Goal: Information Seeking & Learning: Learn about a topic

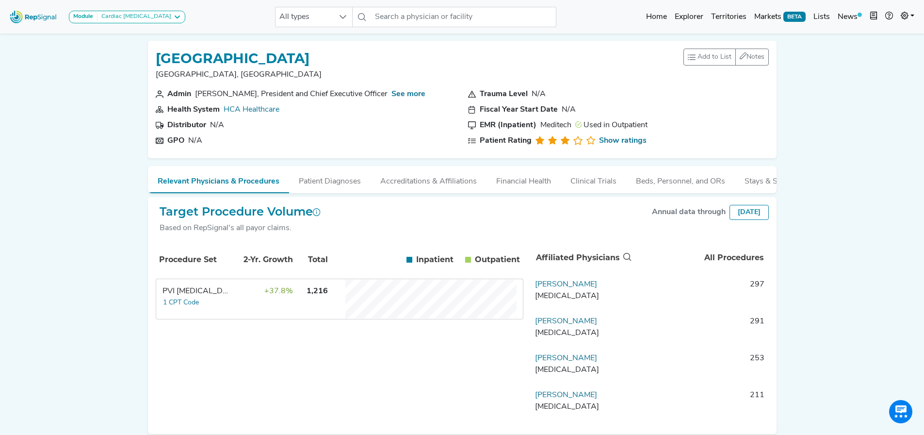
scroll to position [0, 0]
click at [695, 20] on link "Explorer" at bounding box center [689, 16] width 36 height 19
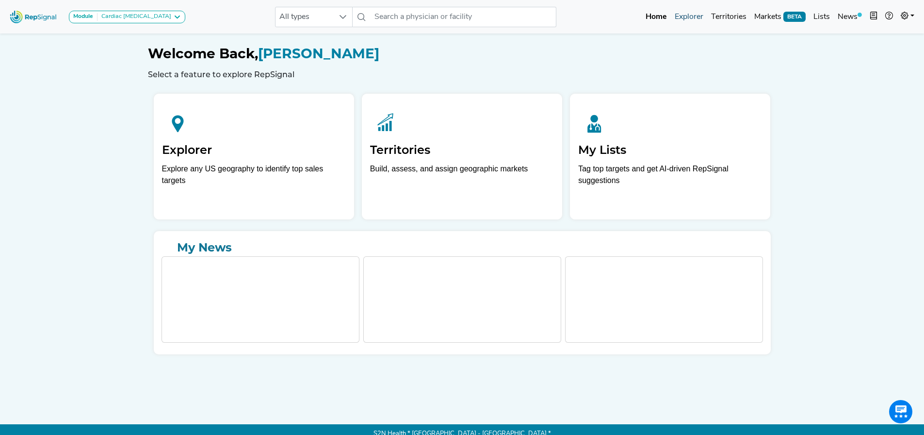
click at [692, 16] on link "Explorer" at bounding box center [689, 16] width 36 height 19
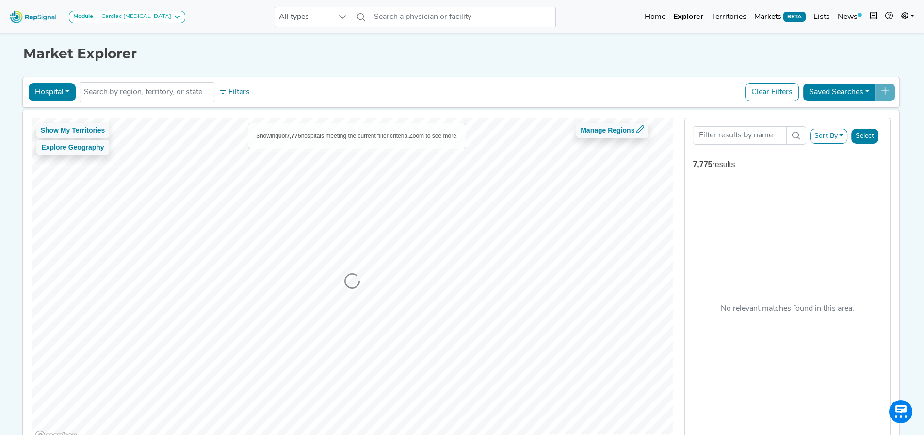
click at [58, 94] on button "Hospital" at bounding box center [52, 92] width 47 height 18
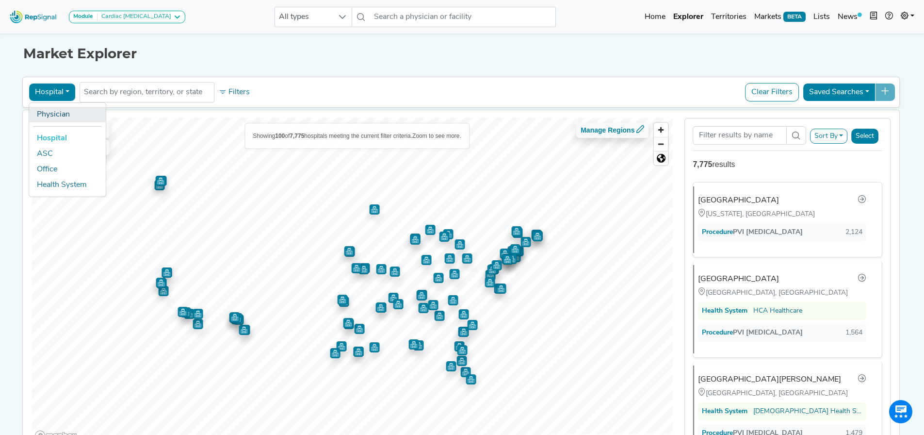
click at [60, 113] on link "Physician" at bounding box center [67, 115] width 77 height 16
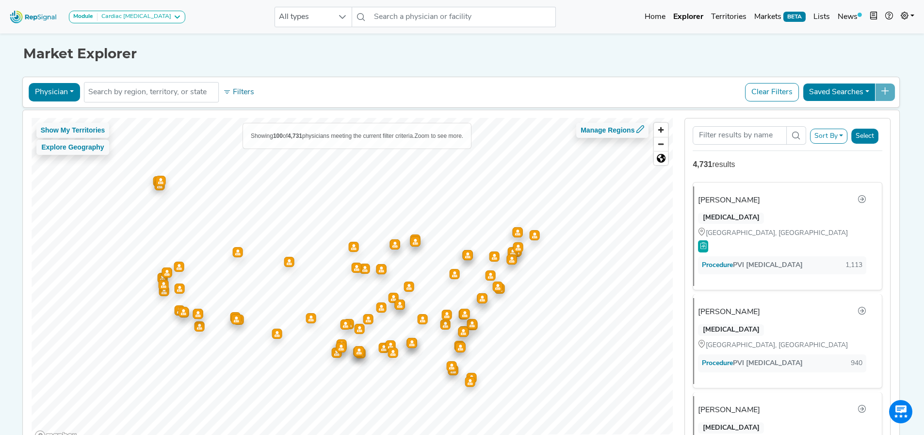
drag, startPoint x: 64, startPoint y: 100, endPoint x: 61, endPoint y: 106, distance: 6.8
click at [64, 100] on button "Physician" at bounding box center [54, 92] width 51 height 18
drag, startPoint x: 60, startPoint y: 136, endPoint x: 305, endPoint y: 51, distance: 259.3
click at [60, 136] on link "Hospital" at bounding box center [67, 139] width 77 height 16
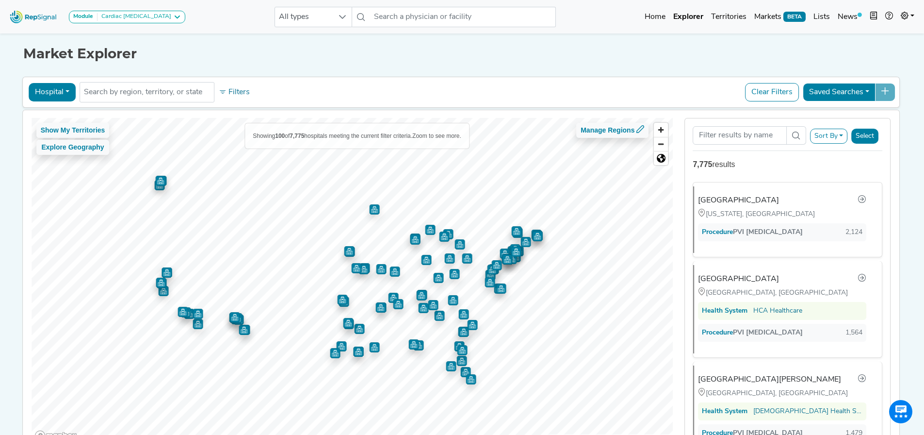
click at [47, 89] on button "Hospital" at bounding box center [52, 92] width 47 height 18
click at [49, 112] on link "Physician" at bounding box center [67, 115] width 77 height 16
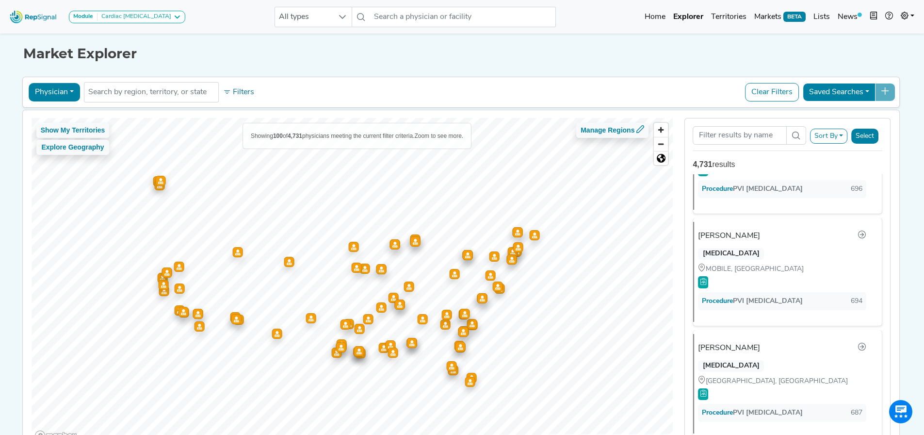
scroll to position [1310, 0]
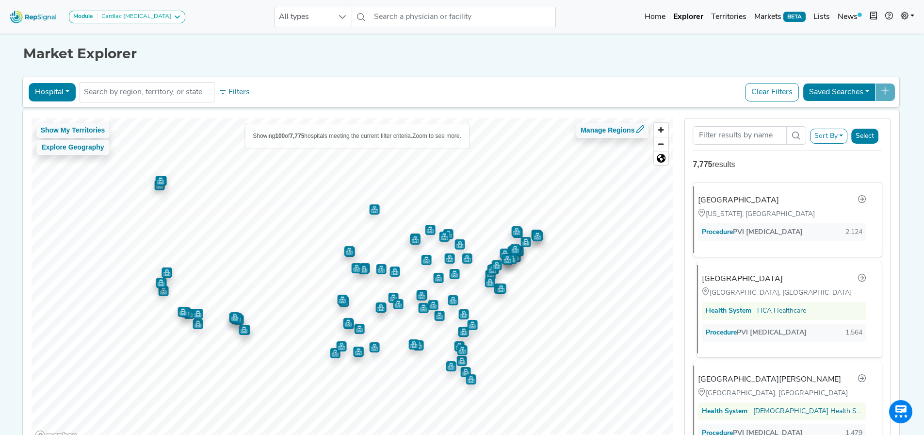
click at [784, 295] on div "Austin, TX" at bounding box center [784, 292] width 164 height 11
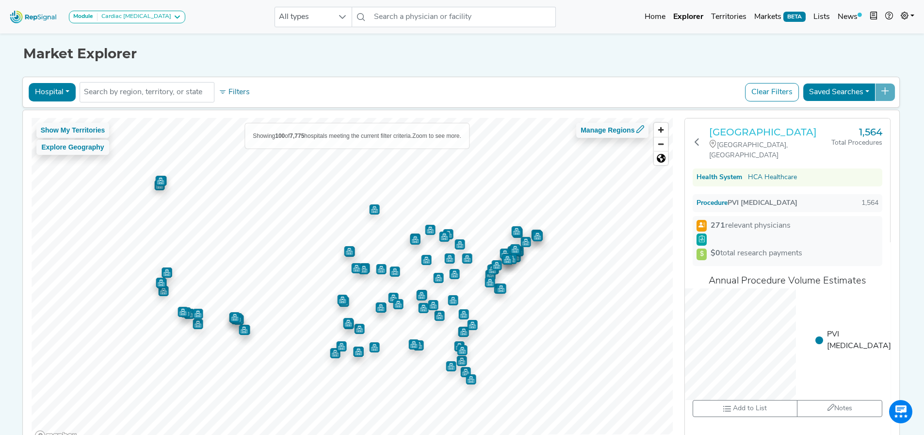
click at [757, 136] on h3 "St. David's Medical Center" at bounding box center [770, 132] width 122 height 12
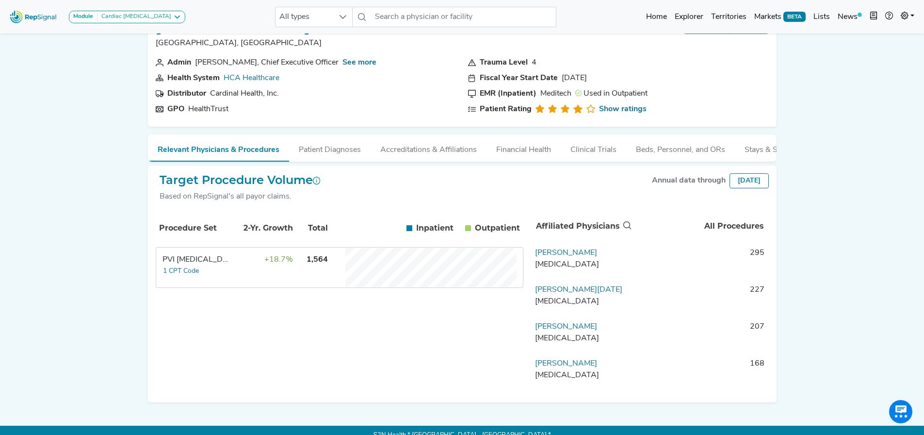
scroll to position [49, 0]
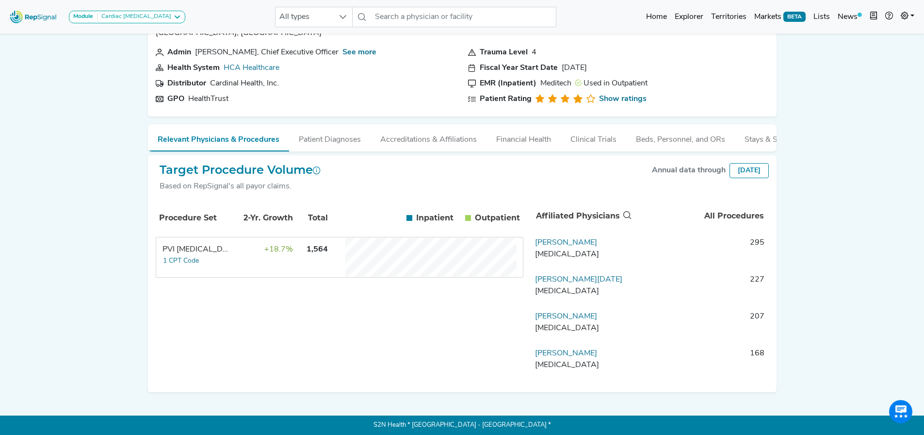
click at [267, 267] on td "+18.7%" at bounding box center [261, 257] width 63 height 39
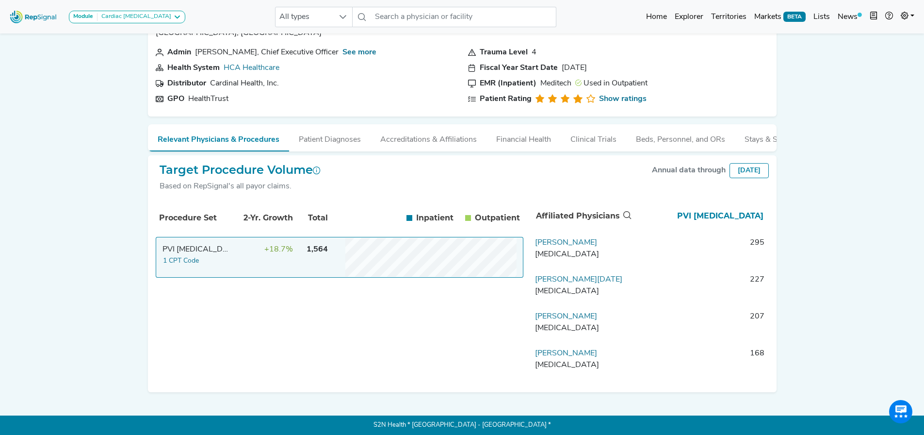
click at [267, 267] on td "+18.7%" at bounding box center [261, 257] width 63 height 39
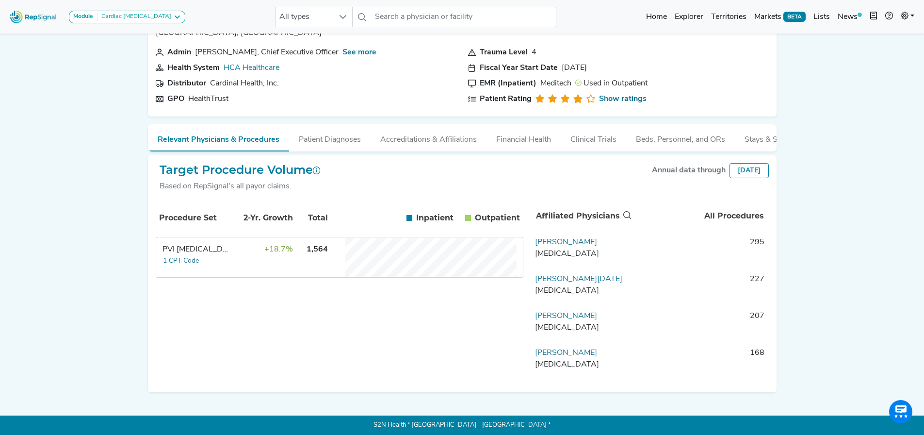
scroll to position [0, 0]
click at [694, 17] on link "Explorer" at bounding box center [689, 16] width 36 height 19
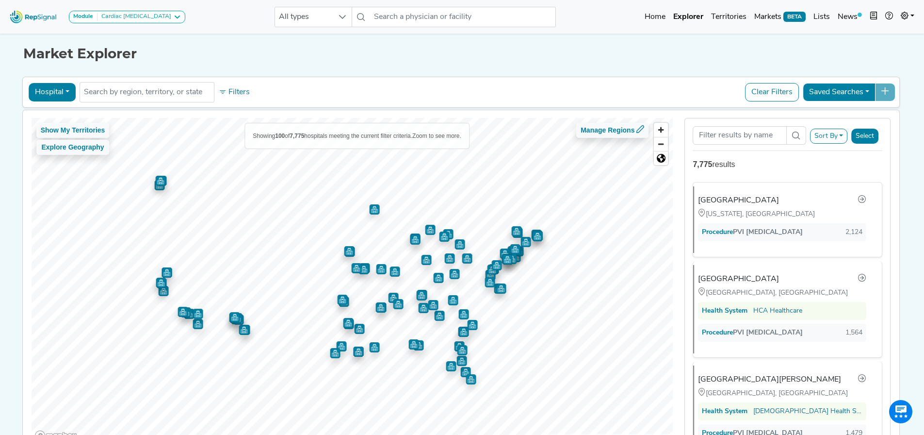
click at [53, 96] on button "Hospital" at bounding box center [52, 92] width 47 height 18
click at [56, 118] on link "Physician" at bounding box center [67, 115] width 77 height 16
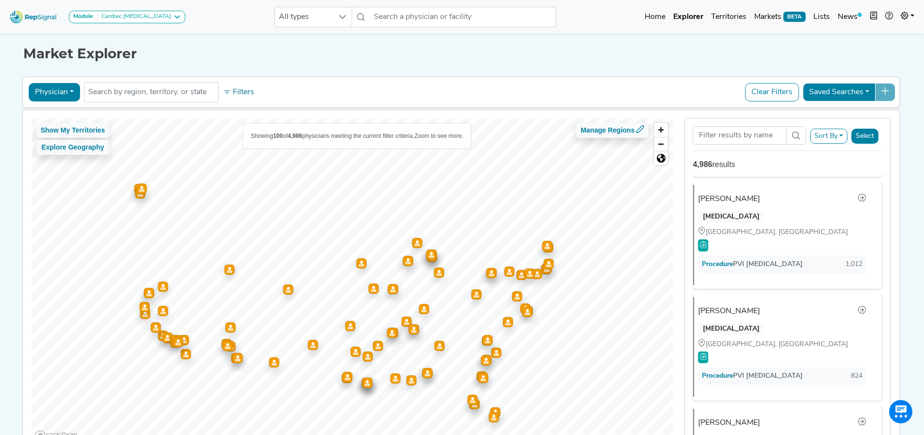
scroll to position [340, 0]
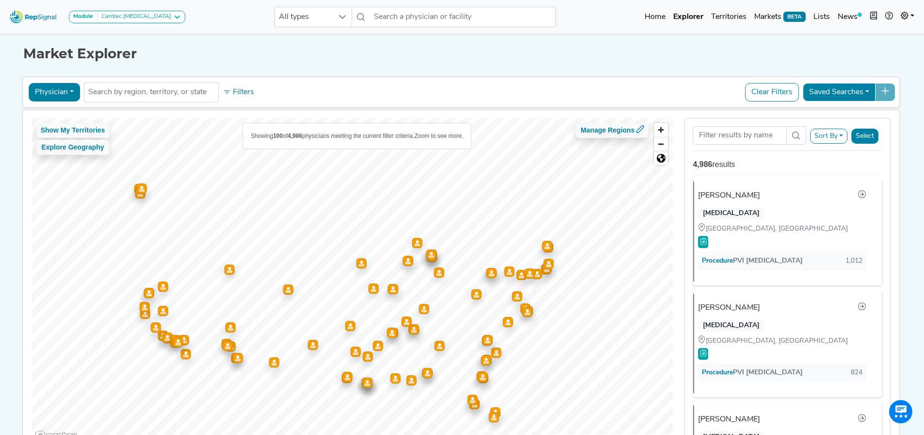
click at [66, 87] on button "Physician" at bounding box center [54, 92] width 51 height 18
click at [48, 132] on link "Hospital" at bounding box center [67, 139] width 77 height 16
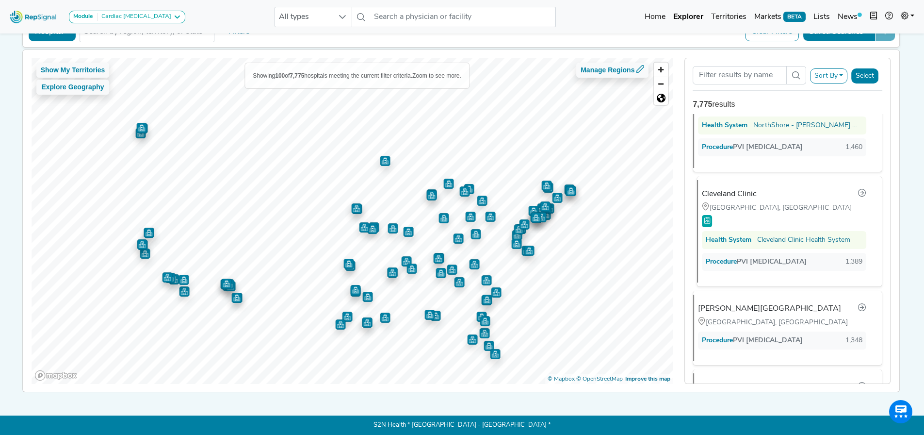
click at [772, 243] on div "Health System Cleveland Clinic Health System" at bounding box center [784, 240] width 164 height 18
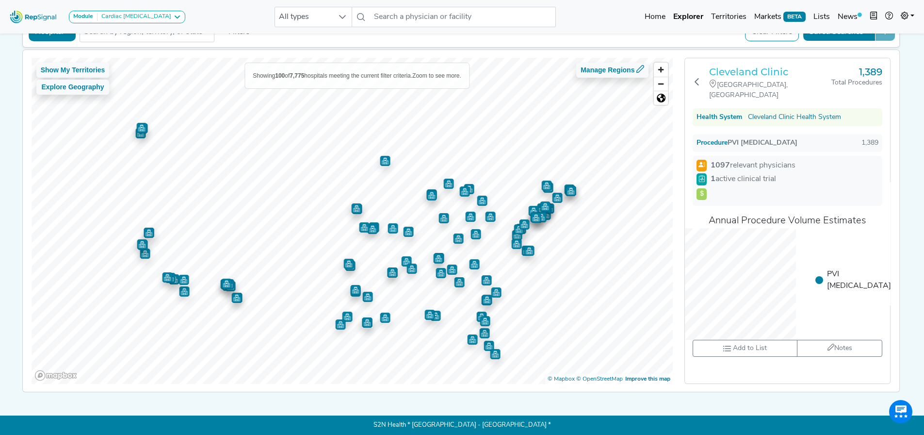
click at [758, 69] on h3 "Cleveland Clinic" at bounding box center [770, 72] width 122 height 12
click at [700, 78] on icon at bounding box center [697, 82] width 8 height 8
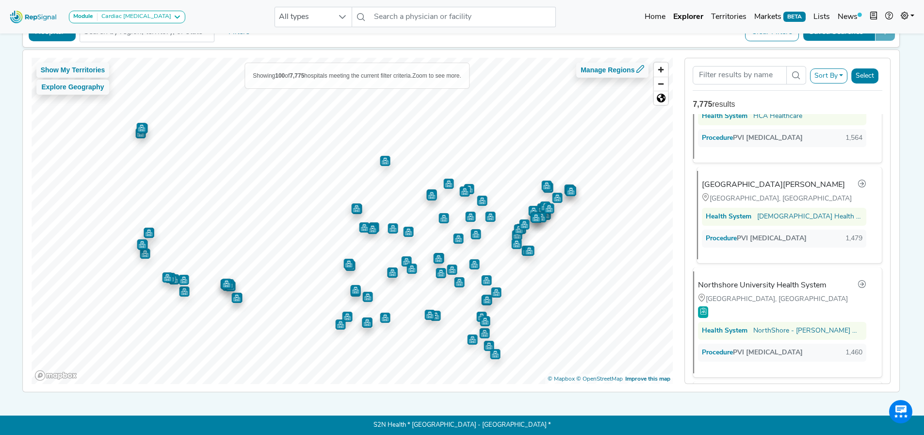
scroll to position [146, 0]
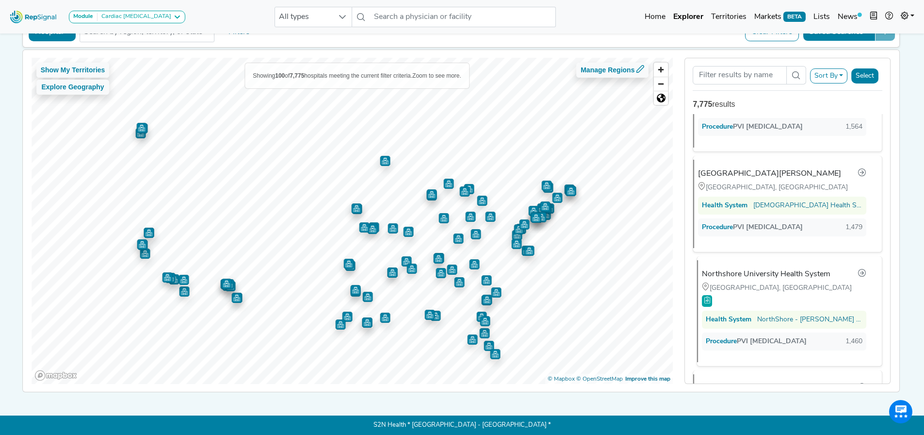
click at [760, 262] on div "Northshore University Health System Evanston, IL Health System NorthShore - Edw…" at bounding box center [785, 311] width 177 height 102
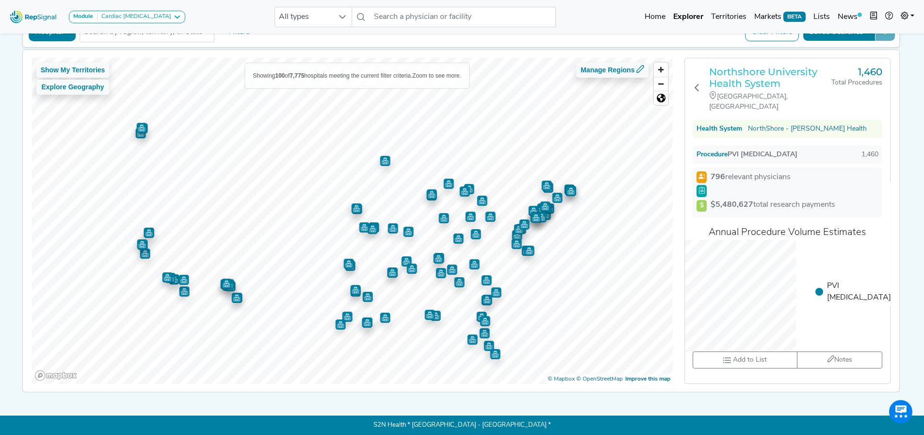
click at [759, 73] on h3 "Northshore University Health System" at bounding box center [770, 77] width 122 height 23
click at [694, 78] on div "Northshore University Health System Evanston, IL 1,460 Total Procedures Health …" at bounding box center [787, 220] width 205 height 325
click at [698, 83] on icon at bounding box center [697, 87] width 8 height 8
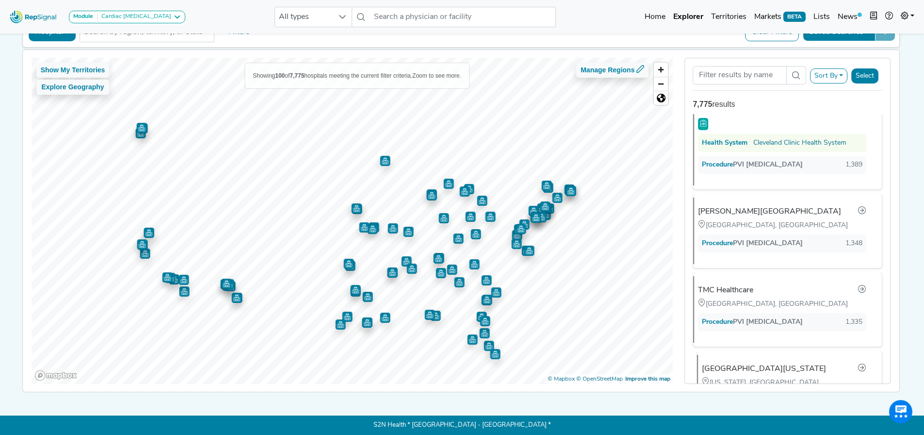
scroll to position [534, 0]
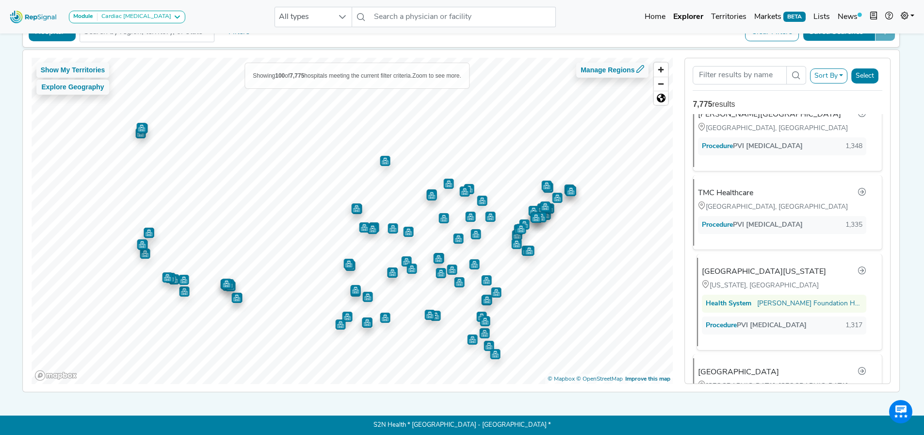
click at [750, 295] on div "Health System Kaiser Foundation Hospitals" at bounding box center [784, 304] width 164 height 18
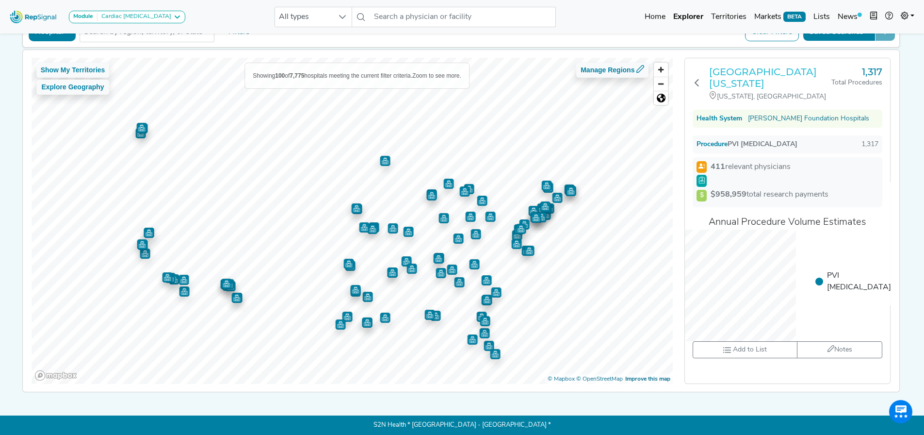
click at [772, 78] on h3 "Medstar Washington Hospital Center" at bounding box center [770, 77] width 122 height 23
click at [700, 83] on button at bounding box center [697, 84] width 9 height 36
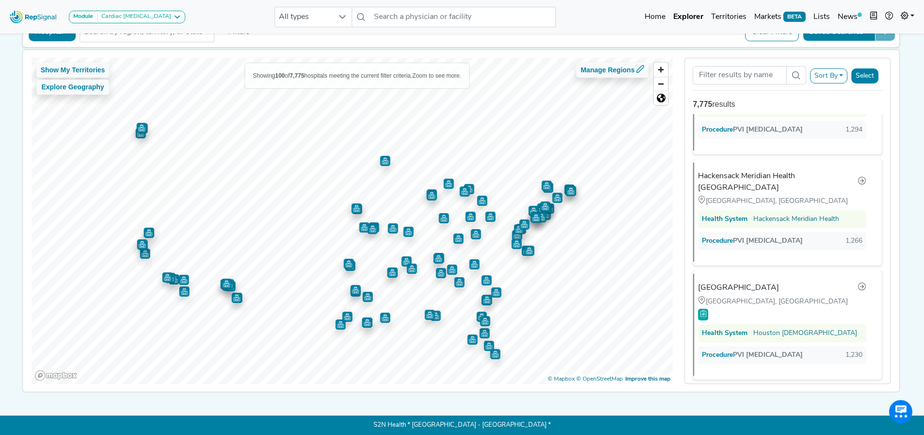
scroll to position [1359, 0]
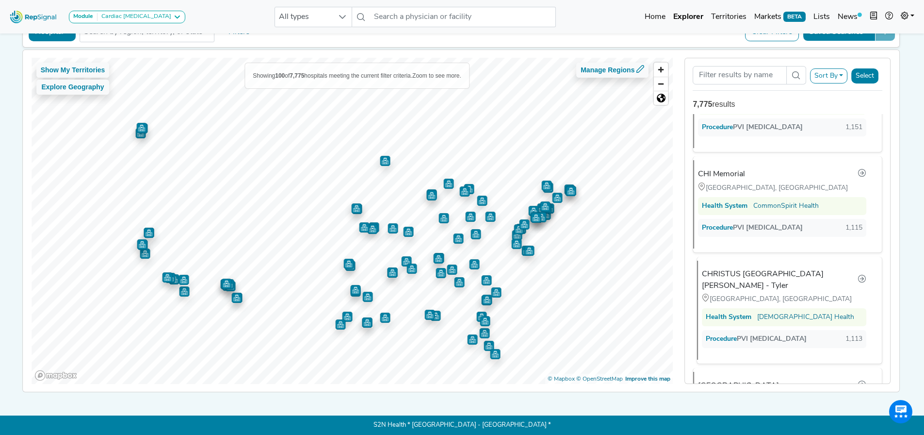
click at [768, 294] on div "Tyler, TX" at bounding box center [784, 299] width 164 height 11
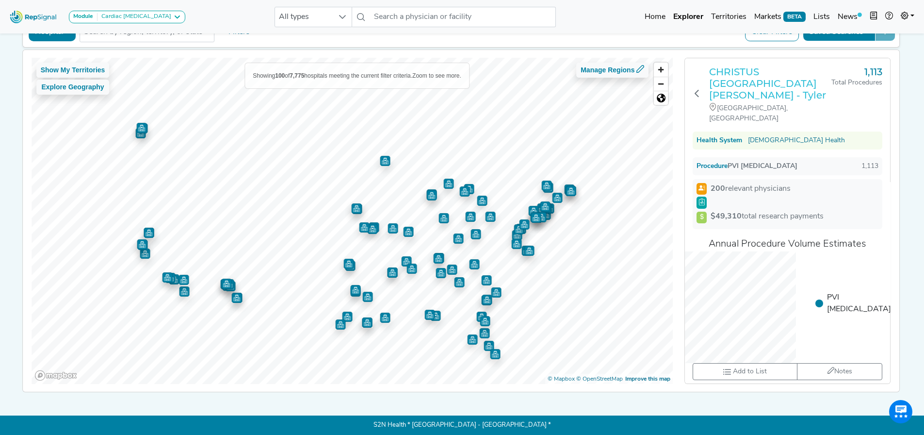
click at [766, 80] on h3 "CHRISTUS Mother Frances Hospital - Tyler" at bounding box center [770, 83] width 122 height 35
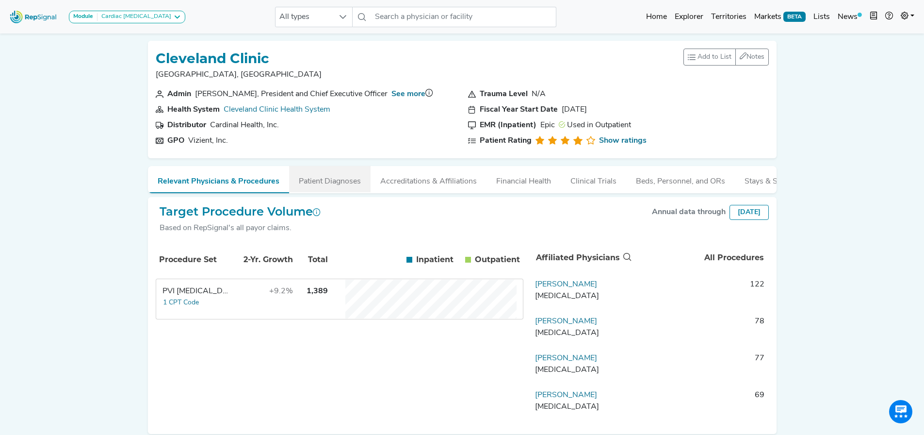
click at [310, 183] on button "Patient Diagnoses" at bounding box center [330, 179] width 82 height 26
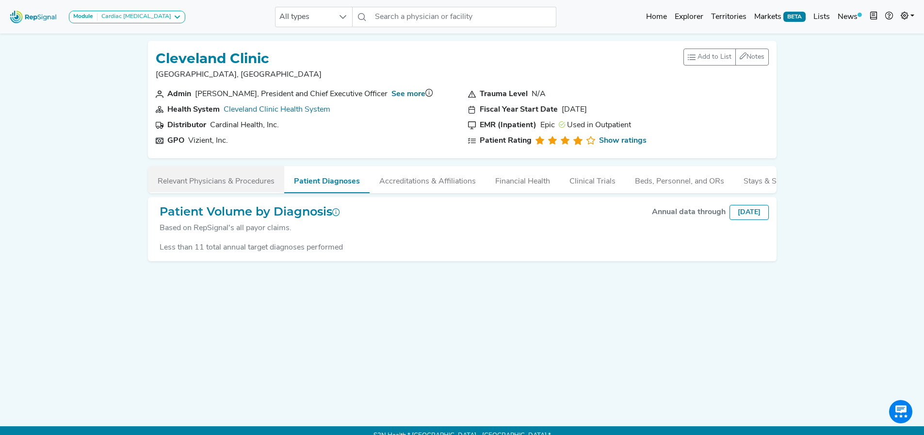
click at [245, 183] on button "Relevant Physicians & Procedures" at bounding box center [216, 179] width 136 height 26
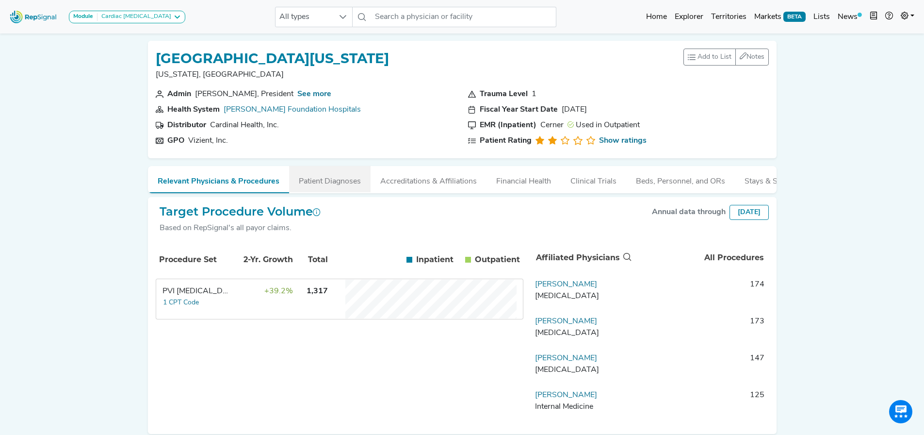
click at [344, 178] on button "Patient Diagnoses" at bounding box center [330, 179] width 82 height 26
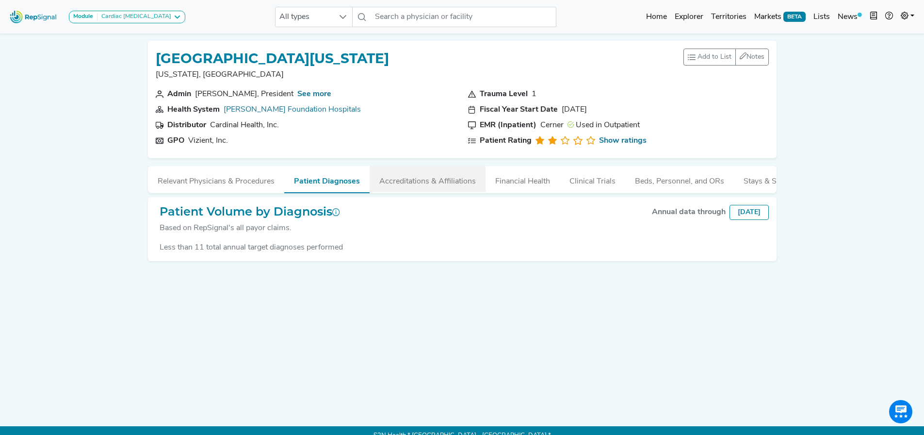
click at [395, 177] on button "Accreditations & Affiliations" at bounding box center [428, 179] width 116 height 26
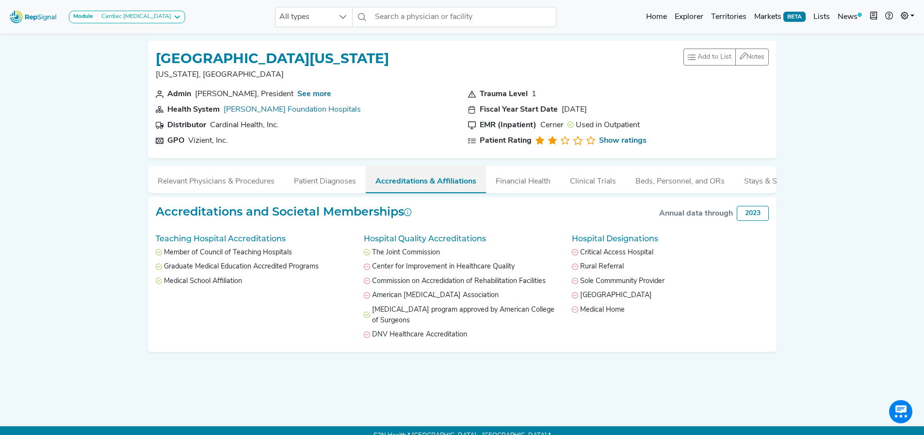
click at [480, 183] on button "Accreditations & Affiliations" at bounding box center [426, 179] width 120 height 27
click at [529, 183] on button "Financial Health" at bounding box center [523, 179] width 74 height 26
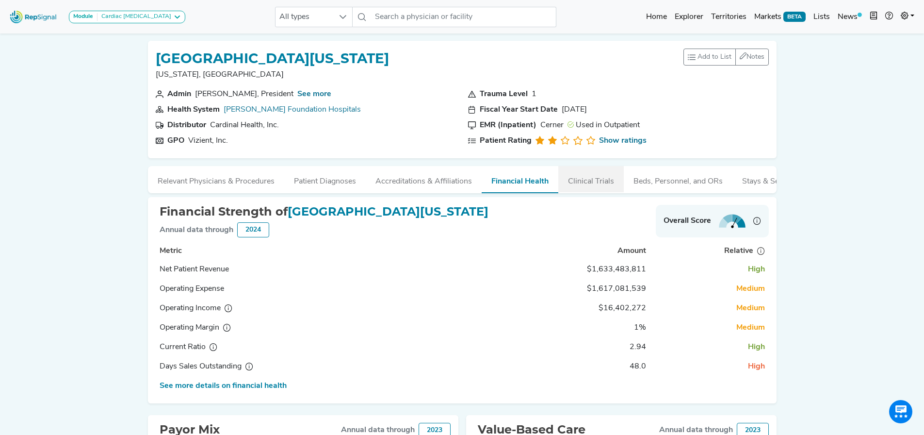
click at [582, 189] on button "Clinical Trials" at bounding box center [591, 179] width 66 height 26
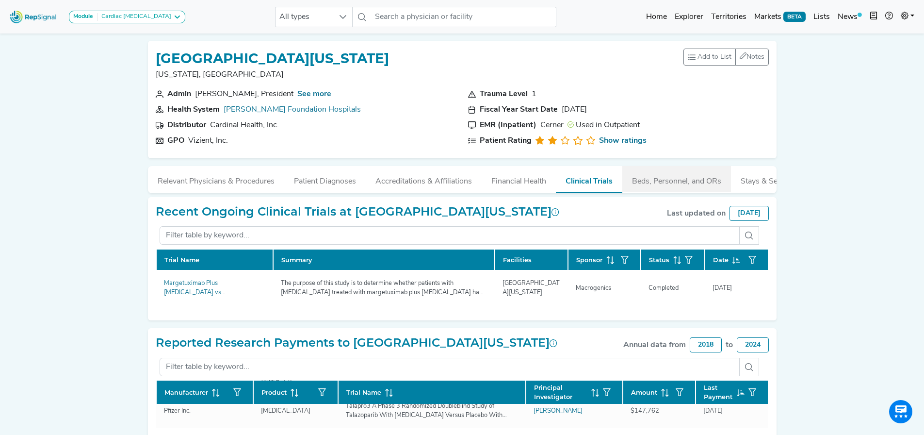
click at [696, 180] on button "Beds, Personnel, and ORs" at bounding box center [677, 179] width 109 height 26
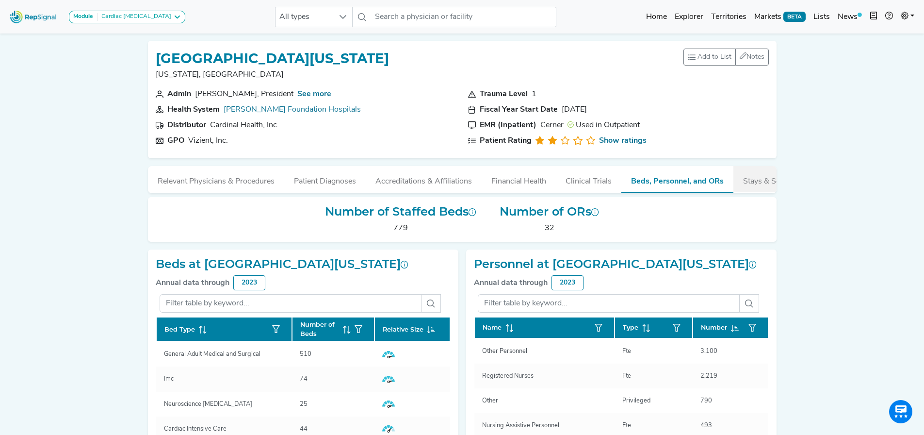
click at [762, 181] on button "Stays & Services" at bounding box center [772, 179] width 77 height 26
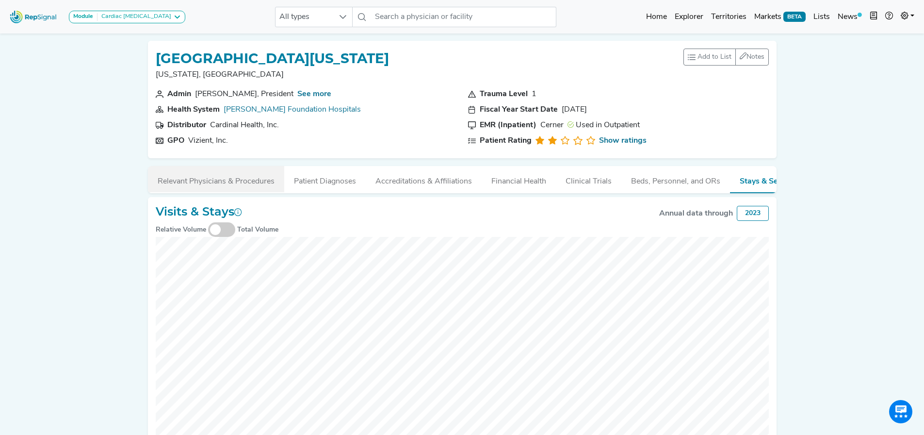
click at [191, 181] on button "Relevant Physicians & Procedures" at bounding box center [216, 179] width 136 height 26
